Goal: Information Seeking & Learning: Learn about a topic

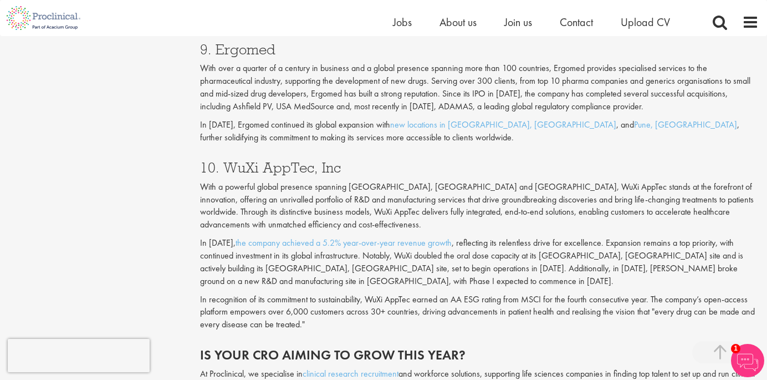
scroll to position [2479, 0]
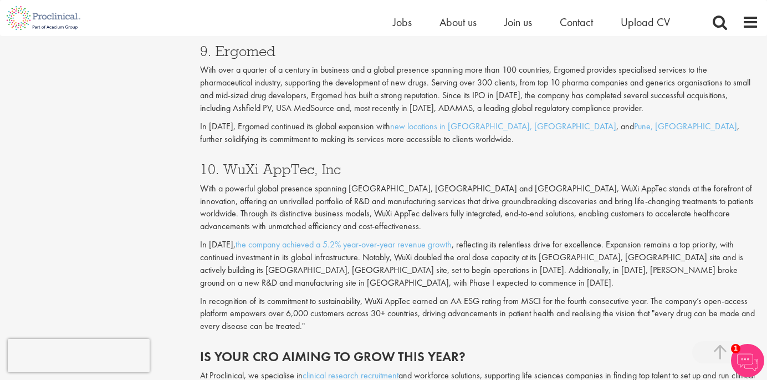
click at [266, 162] on h3 "10. WuXi AppTec, Inc" at bounding box center [479, 169] width 559 height 14
copy div "10. WuXi AppTec, Inc"
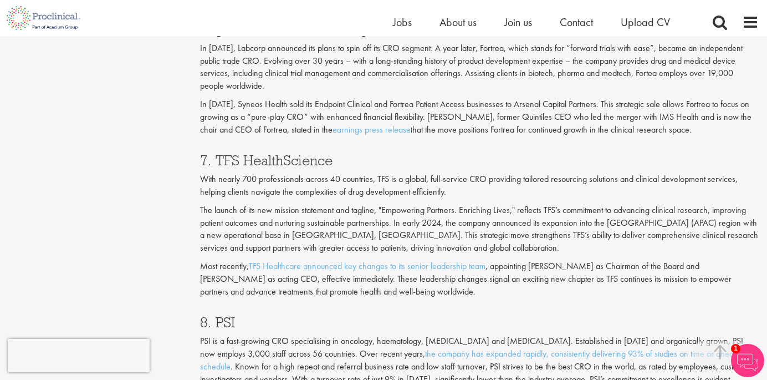
scroll to position [2082, 0]
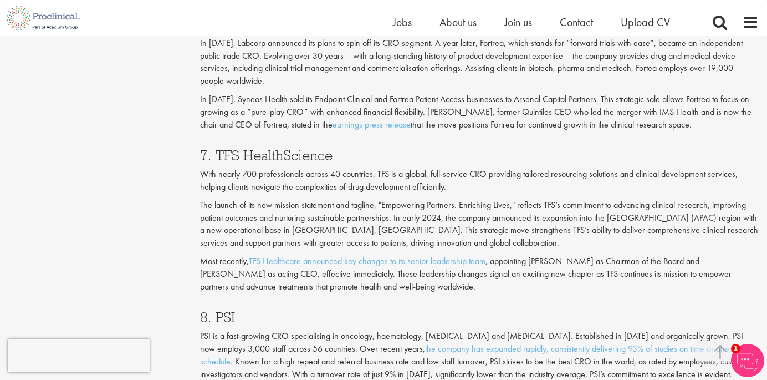
click at [268, 148] on h3 "7. TFS HealthScience" at bounding box center [479, 155] width 559 height 14
copy div "7. TFS HealthScience"
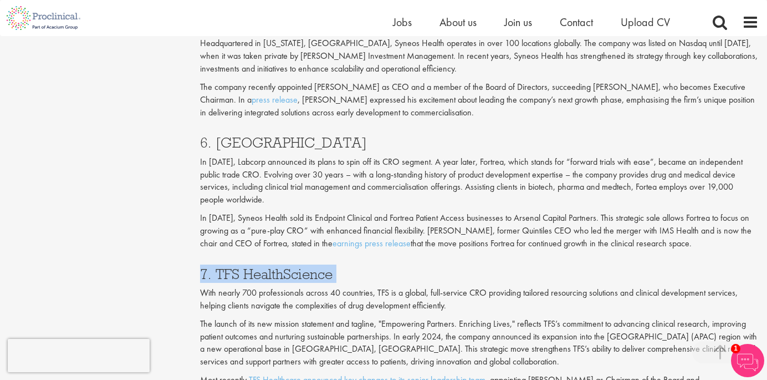
scroll to position [1963, 0]
click at [363, 160] on p "In [DATE], Labcorp announced its plans to spin off its CRO segment. A year late…" at bounding box center [479, 181] width 559 height 50
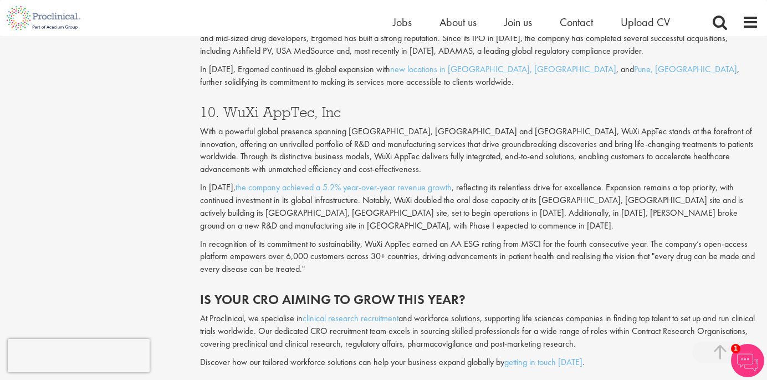
scroll to position [2536, 0]
